Goal: Task Accomplishment & Management: Use online tool/utility

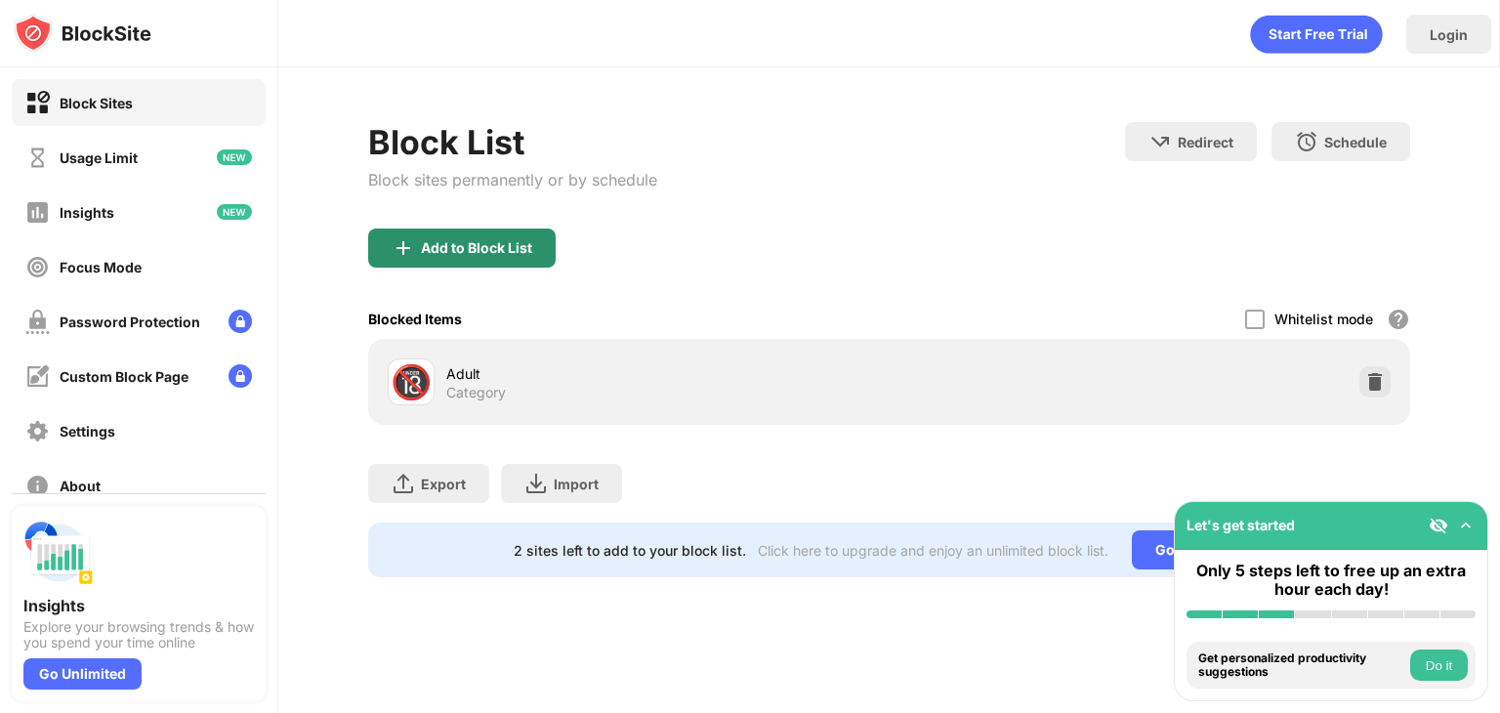
click at [541, 239] on div "Add to Block List" at bounding box center [462, 248] width 188 height 39
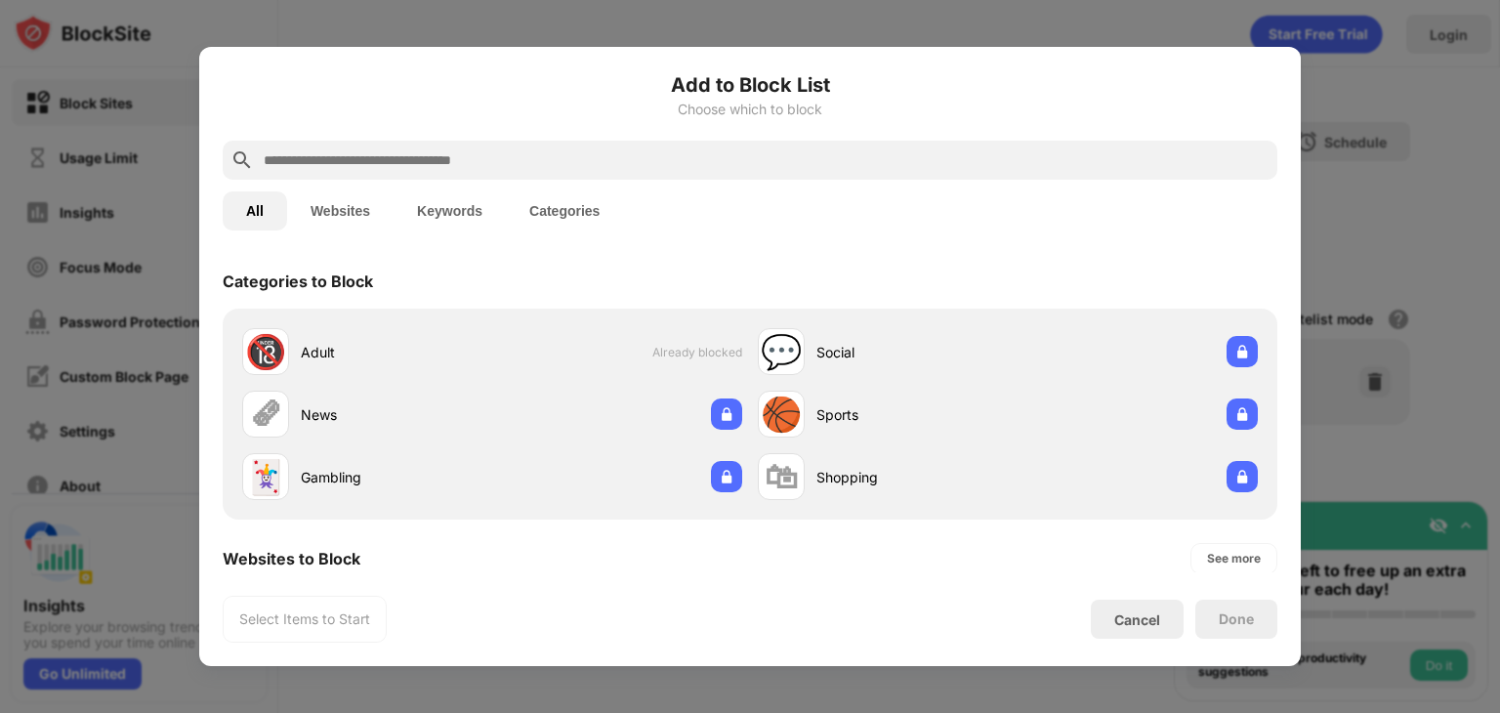
click at [731, 146] on div at bounding box center [750, 160] width 1055 height 39
click at [732, 160] on input "text" at bounding box center [766, 159] width 1008 height 23
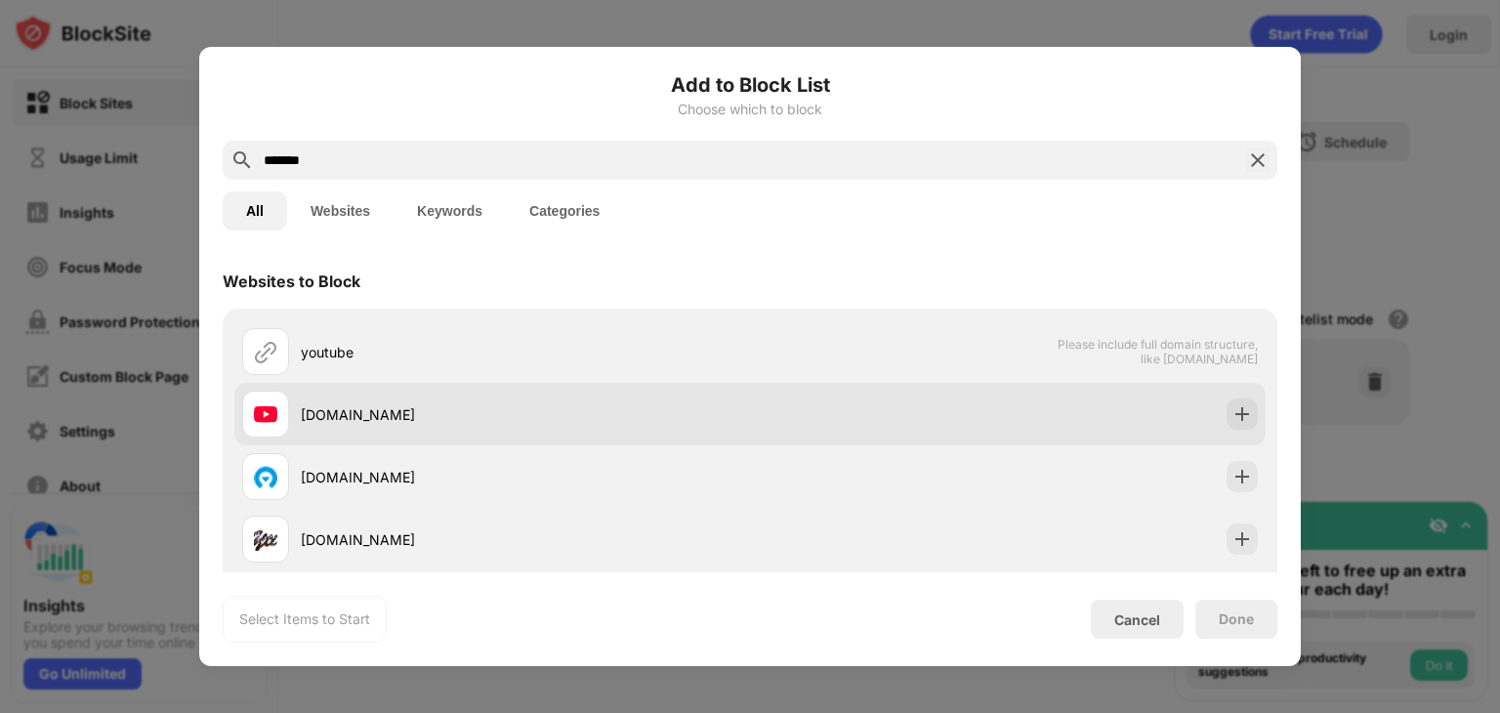
type input "*******"
click at [317, 416] on div "[DOMAIN_NAME]" at bounding box center [525, 414] width 449 height 21
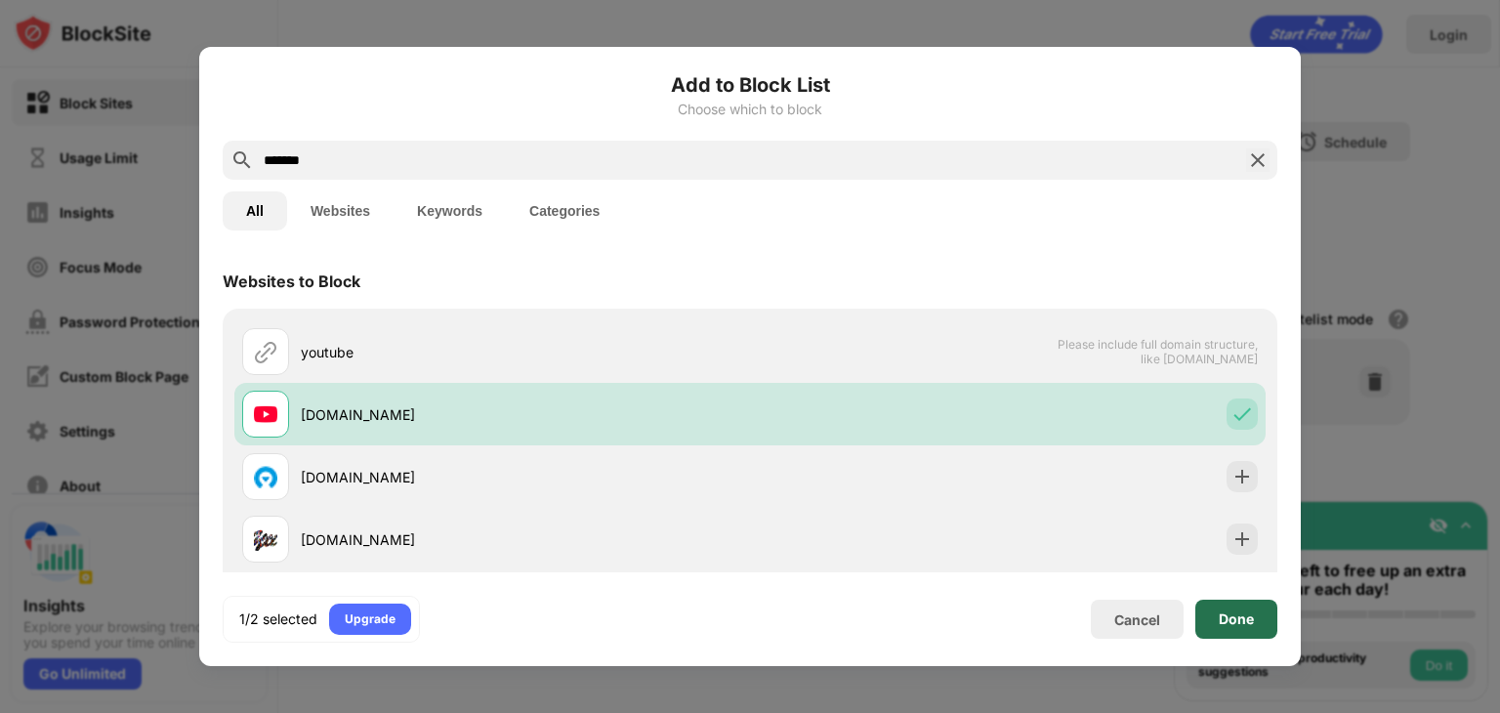
click at [1250, 607] on div "Done" at bounding box center [1237, 619] width 82 height 39
